Goal: Navigation & Orientation: Find specific page/section

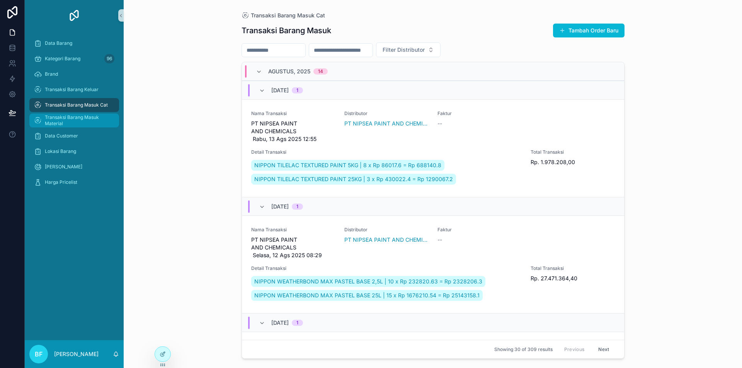
click at [79, 122] on span "Transaksi Barang Masuk Material" at bounding box center [78, 120] width 66 height 12
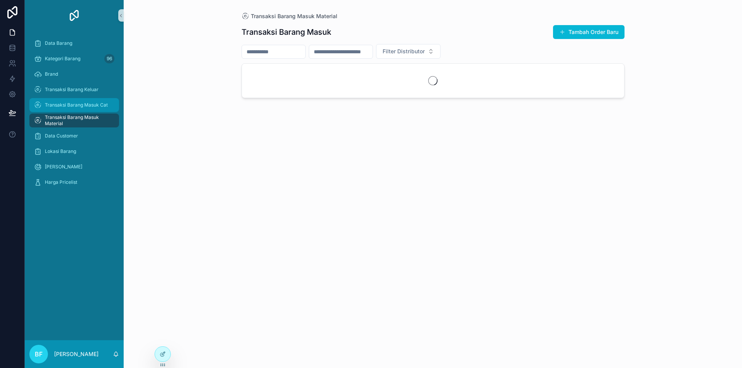
click at [80, 107] on span "Transaksi Barang Masuk Cat" at bounding box center [76, 105] width 63 height 6
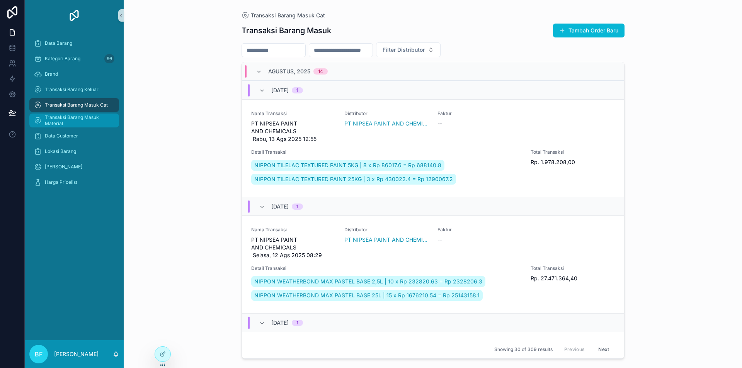
click at [86, 121] on span "Transaksi Barang Masuk Material" at bounding box center [78, 120] width 66 height 12
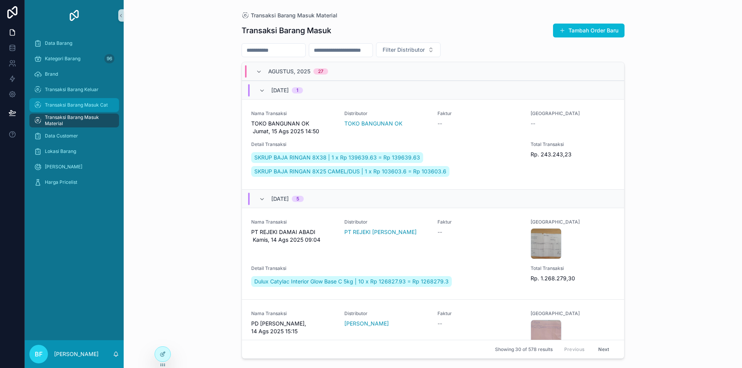
click at [89, 109] on div "Transaksi Barang Masuk Cat" at bounding box center [74, 105] width 80 height 12
